Goal: Information Seeking & Learning: Learn about a topic

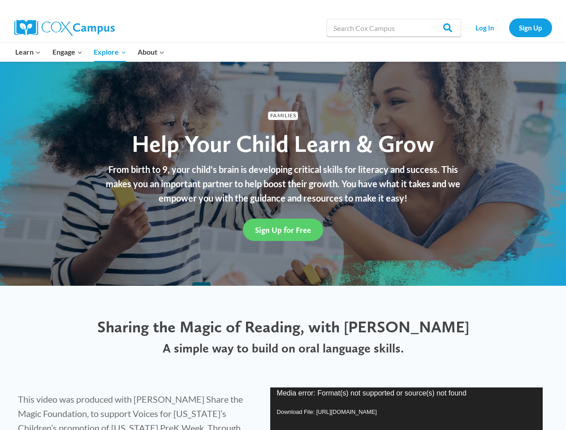
click at [283, 215] on div "Sign Up for Free" at bounding box center [283, 230] width 381 height 40
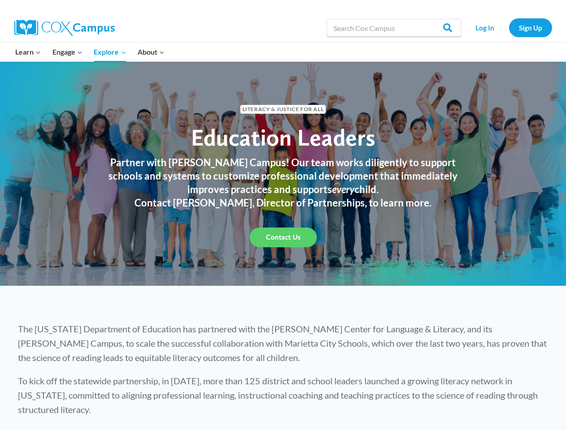
click at [283, 215] on div "Partner with Cox Campus! Our team works diligently to support schools and syste…" at bounding box center [282, 187] width 385 height 63
